Goal: Book appointment/travel/reservation

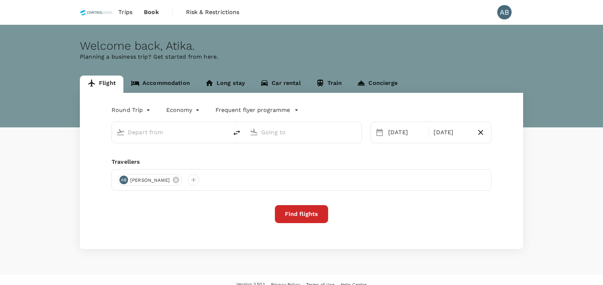
click at [470, 68] on div "Welcome back , [GEOGRAPHIC_DATA] . Planning a business trip? Get started from h…" at bounding box center [301, 76] width 603 height 103
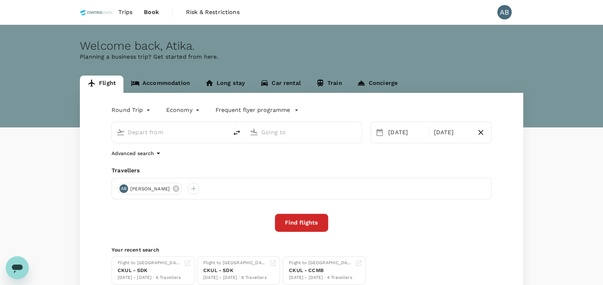
type input "Sultan Ismail Intl (JHB)"
type input "Kuala Lumpur, Malaysia (any)"
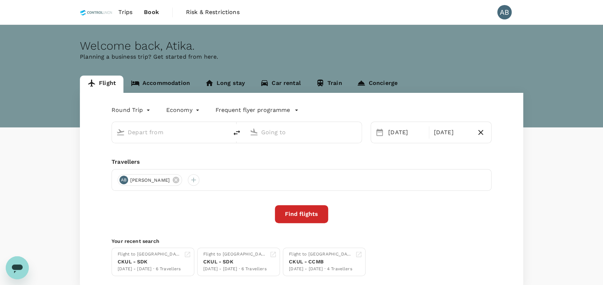
type input "Sultan Ismail Intl (JHB)"
type input "Kuala Lumpur, Malaysia (any)"
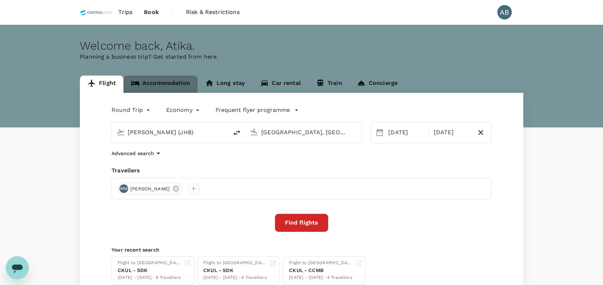
click at [166, 83] on link "Accommodation" at bounding box center [160, 84] width 74 height 17
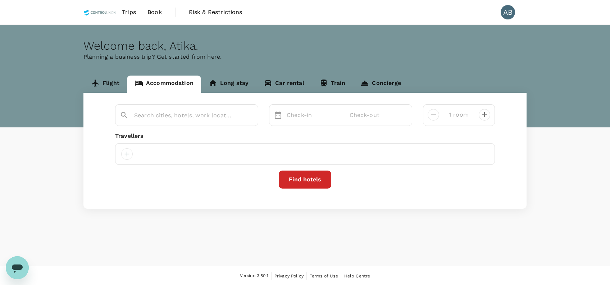
type input "Kota Kinabalu"
click at [176, 152] on icon at bounding box center [179, 154] width 6 height 6
click at [371, 135] on div "Travellers" at bounding box center [305, 136] width 380 height 9
click at [207, 118] on input "Kota Kinabalu" at bounding box center [183, 115] width 99 height 11
type input "d"
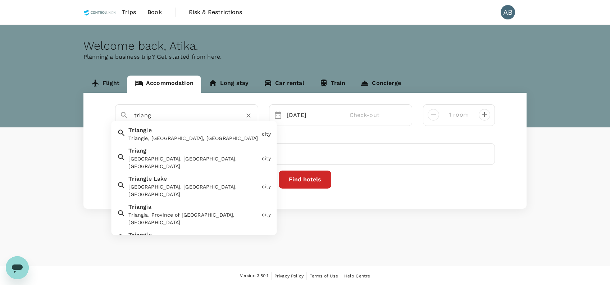
click at [176, 161] on div "Triang, Pahang, Malaysia" at bounding box center [193, 162] width 130 height 15
type input "Triang"
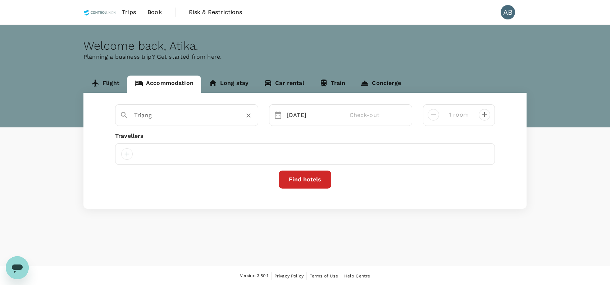
click at [290, 134] on div "Travellers" at bounding box center [305, 136] width 380 height 9
click at [299, 111] on div "29 Aug" at bounding box center [314, 115] width 60 height 14
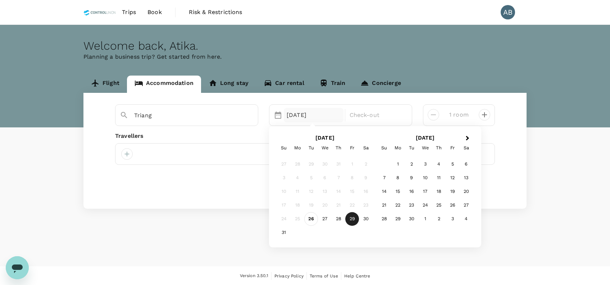
click at [313, 218] on div "26" at bounding box center [311, 219] width 14 height 14
click at [337, 217] on div "28" at bounding box center [339, 219] width 14 height 14
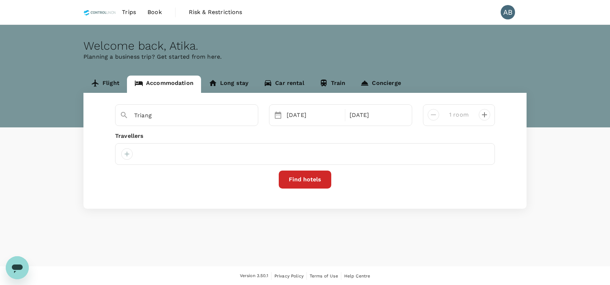
click at [405, 172] on div "Find hotels" at bounding box center [305, 179] width 380 height 18
click at [197, 135] on div "Travellers" at bounding box center [305, 136] width 380 height 9
click at [291, 137] on div "Travellers" at bounding box center [305, 136] width 380 height 9
click at [368, 140] on div "Travellers" at bounding box center [305, 136] width 380 height 9
click at [435, 139] on div "Travellers" at bounding box center [305, 136] width 380 height 9
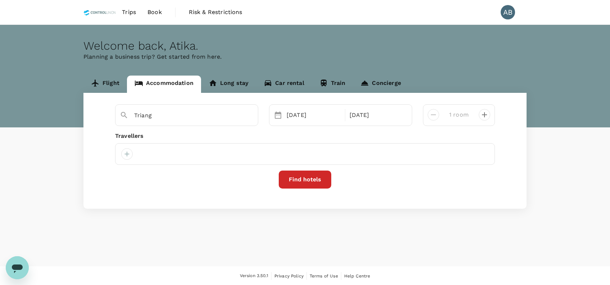
click at [500, 137] on div "Triang Selected date: Tuesday, August 26th, 2025 26 Aug Selected date: Thursday…" at bounding box center [304, 151] width 443 height 116
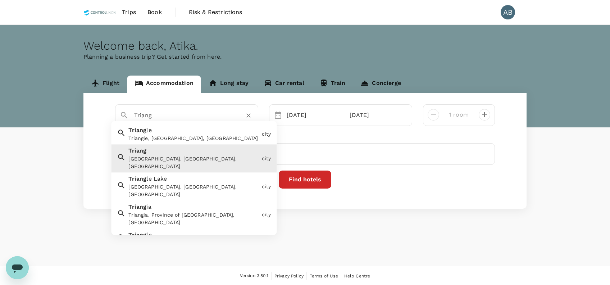
drag, startPoint x: 155, startPoint y: 119, endPoint x: 178, endPoint y: 118, distance: 23.1
click at [156, 119] on input "Triang" at bounding box center [183, 115] width 99 height 11
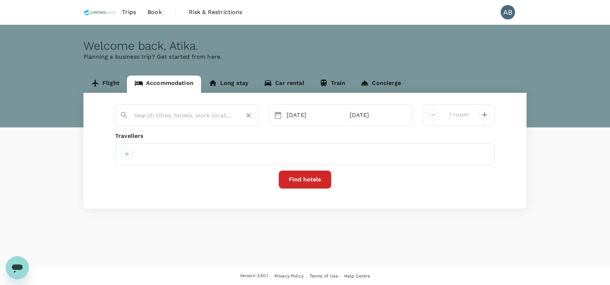
click at [166, 108] on div at bounding box center [190, 112] width 125 height 17
click at [163, 117] on input "text" at bounding box center [183, 115] width 99 height 11
paste input "Tong Vilion"
type input "Tong Vilion"
click at [188, 132] on div "Travellers" at bounding box center [305, 136] width 380 height 9
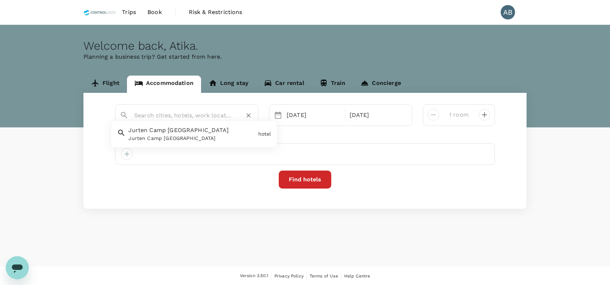
click at [187, 114] on input "text" at bounding box center [183, 115] width 99 height 11
click at [378, 138] on div "Travellers" at bounding box center [305, 136] width 380 height 9
click at [155, 111] on input "text" at bounding box center [183, 115] width 99 height 11
type input "tong vilion"
drag, startPoint x: 388, startPoint y: 155, endPoint x: 416, endPoint y: 153, distance: 27.4
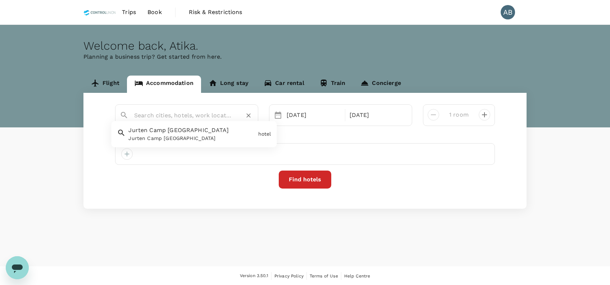
click at [390, 154] on div at bounding box center [305, 154] width 380 height 22
